Goal: Information Seeking & Learning: Understand process/instructions

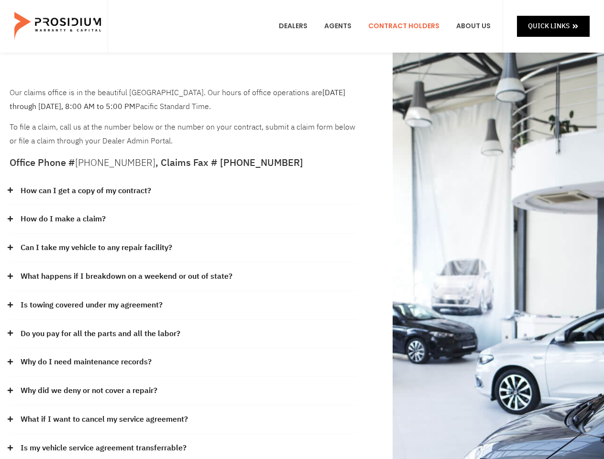
click at [302, 230] on div "How do I make a claim?" at bounding box center [183, 219] width 347 height 29
click at [183, 191] on div "How can I get a copy of my contract?" at bounding box center [183, 191] width 347 height 29
click at [85, 191] on link "How can I get a copy of my contract?" at bounding box center [86, 191] width 131 height 14
click at [183, 220] on div "How do I make a claim?" at bounding box center [183, 219] width 347 height 29
click at [63, 219] on link "How do I make a claim?" at bounding box center [63, 219] width 85 height 14
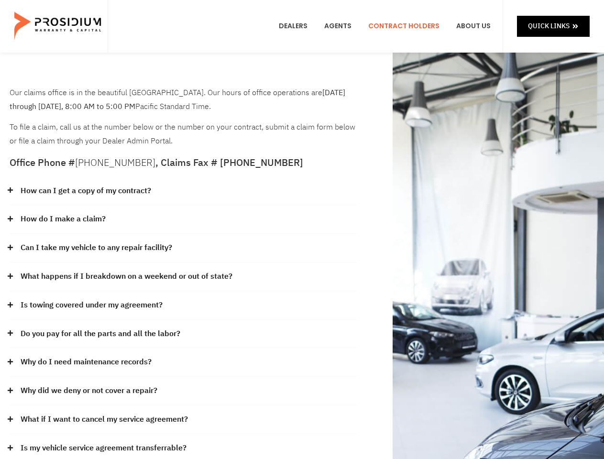
click at [183, 248] on div "Can I take my vehicle to any repair facility?" at bounding box center [183, 248] width 347 height 29
click at [97, 248] on link "Can I take my vehicle to any repair facility?" at bounding box center [97, 248] width 152 height 14
click at [183, 277] on link "What happens if I breakdown on a weekend or out of state?" at bounding box center [127, 277] width 212 height 14
click at [125, 276] on link "What happens if I breakdown on a weekend or out of state?" at bounding box center [127, 277] width 212 height 14
click at [183, 306] on div "Is towing covered under my agreement?" at bounding box center [183, 305] width 347 height 29
